Goal: Find specific page/section: Find specific page/section

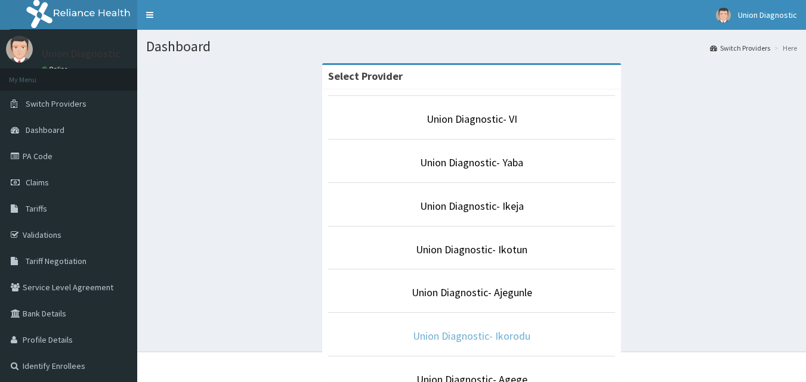
click at [498, 334] on link "Union Diagnostic- Ikorodu" at bounding box center [471, 336] width 117 height 14
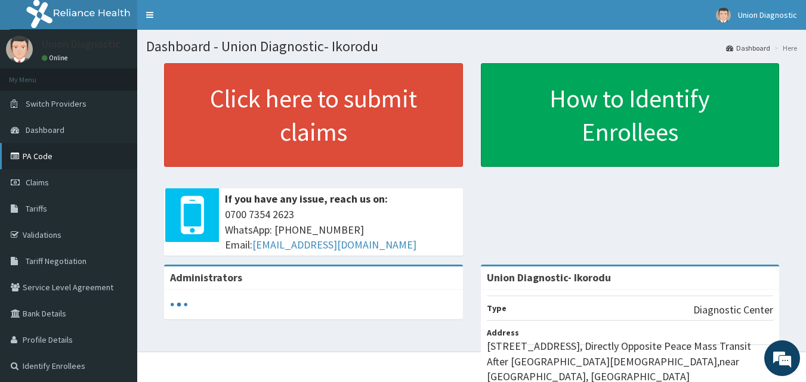
click at [39, 160] on link "PA Code" at bounding box center [68, 156] width 137 height 26
